Goal: Ask a question

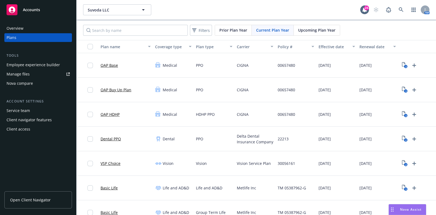
click at [399, 205] on div "Nova Assist" at bounding box center [406, 209] width 37 height 10
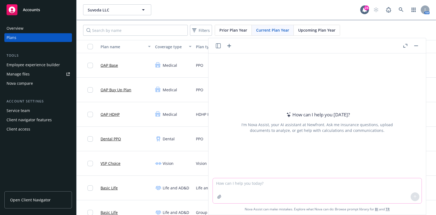
click at [267, 186] on textarea at bounding box center [317, 190] width 209 height 25
type textarea "post tax std vs gross up"
